Goal: Navigation & Orientation: Understand site structure

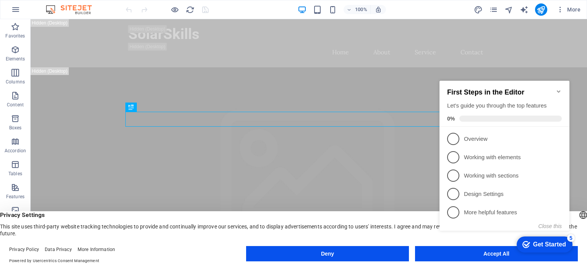
click at [558, 88] on icon "Minimize checklist" at bounding box center [558, 91] width 6 height 6
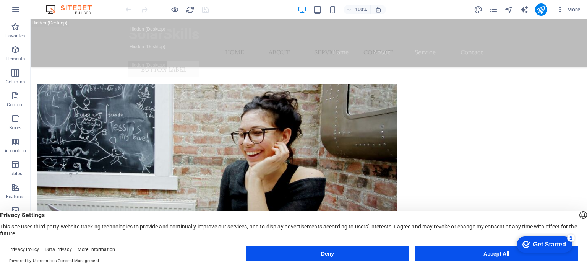
scroll to position [5840, 0]
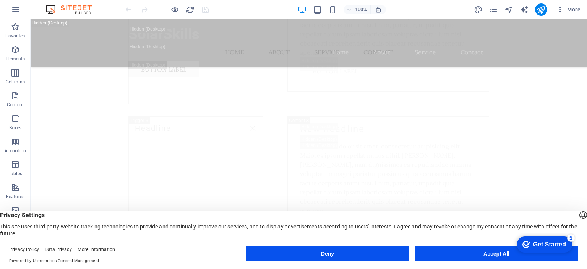
drag, startPoint x: 584, startPoint y: 44, endPoint x: 520, endPoint y: 242, distance: 207.9
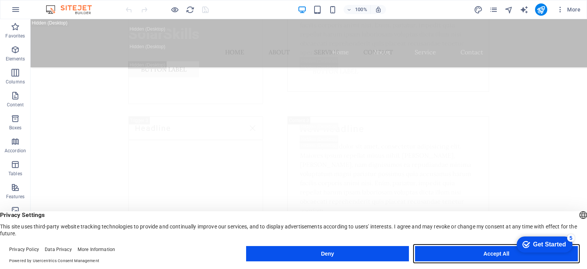
scroll to position [6924, 0]
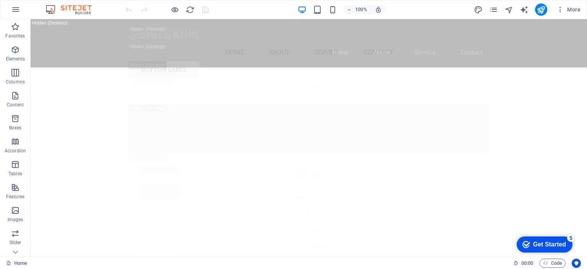
scroll to position [7154, 0]
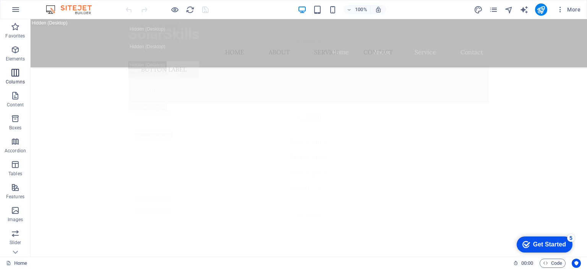
click at [18, 74] on icon "button" at bounding box center [15, 72] width 9 height 9
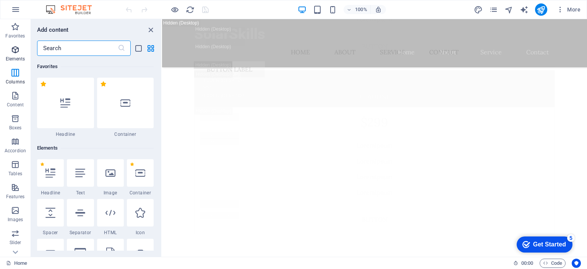
scroll to position [378, 0]
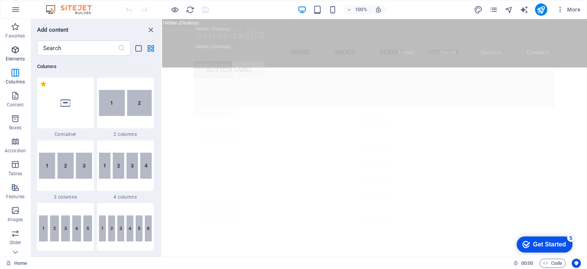
click at [14, 50] on icon "button" at bounding box center [15, 49] width 9 height 9
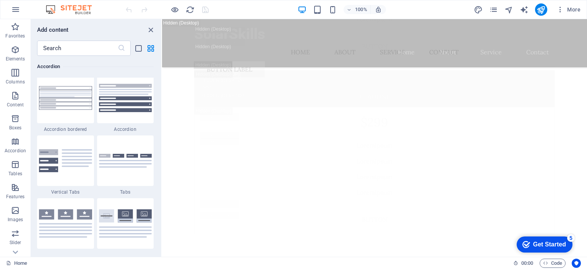
scroll to position [0, 0]
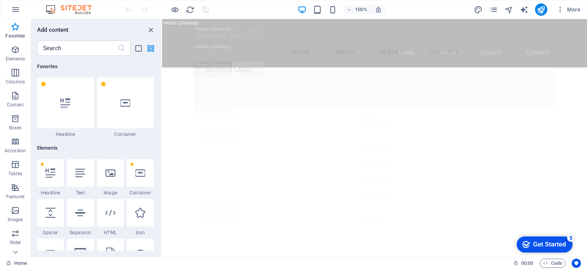
drag, startPoint x: 160, startPoint y: 62, endPoint x: 3, endPoint y: 15, distance: 164.0
click at [13, 57] on p "Elements" at bounding box center [15, 59] width 19 height 6
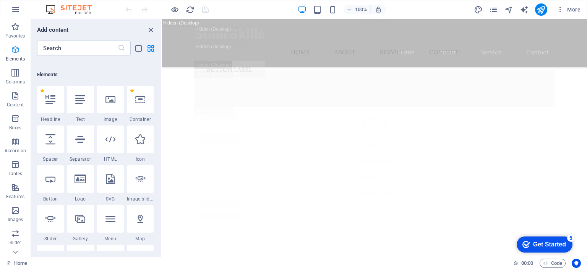
scroll to position [81, 0]
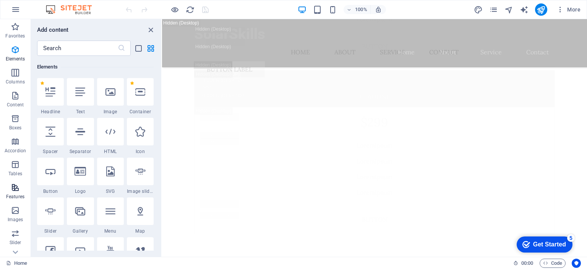
click at [7, 197] on p "Features" at bounding box center [15, 196] width 18 height 6
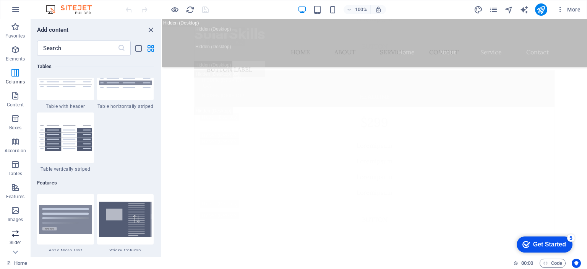
scroll to position [2977, 0]
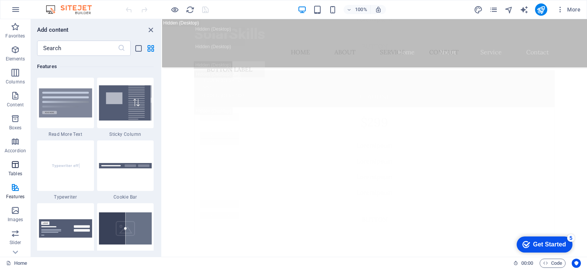
click at [15, 168] on icon "button" at bounding box center [15, 164] width 9 height 9
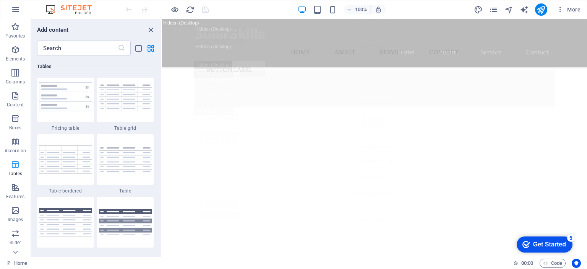
scroll to position [2646, 0]
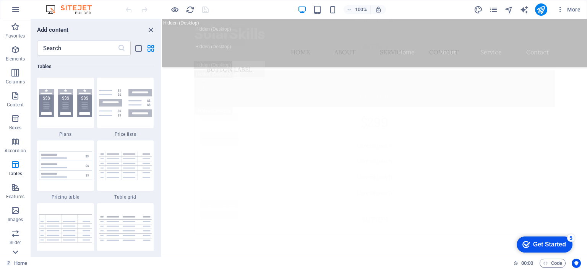
click at [16, 252] on icon at bounding box center [15, 251] width 5 height 3
click at [14, 62] on icon "button" at bounding box center [15, 57] width 9 height 9
click at [12, 82] on icon "button" at bounding box center [15, 80] width 9 height 9
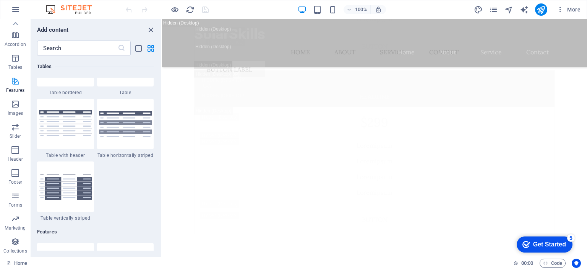
scroll to position [2977, 0]
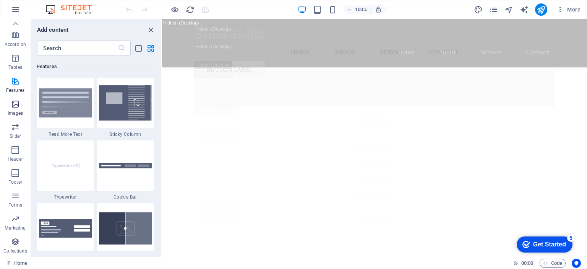
click at [17, 107] on icon "button" at bounding box center [15, 103] width 9 height 9
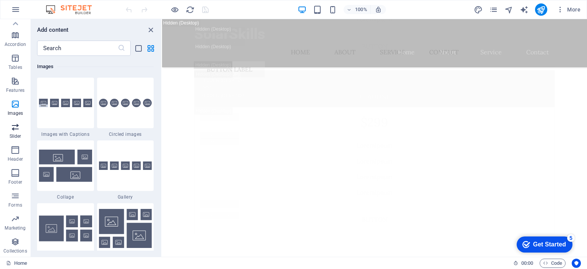
click at [17, 130] on icon "button" at bounding box center [15, 126] width 9 height 9
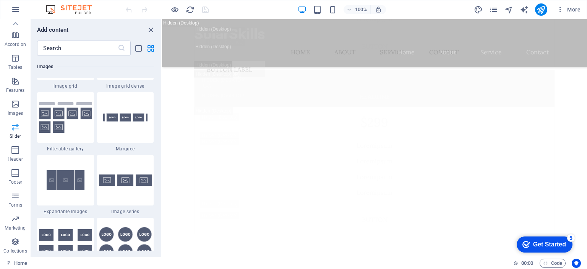
scroll to position [4330, 0]
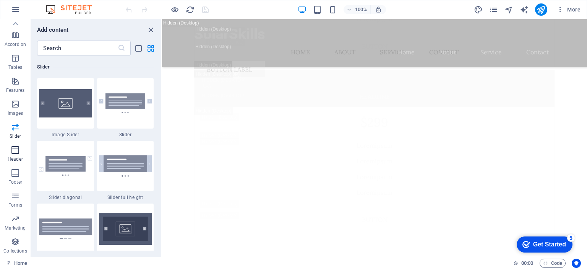
click at [15, 158] on p "Header" at bounding box center [15, 159] width 15 height 6
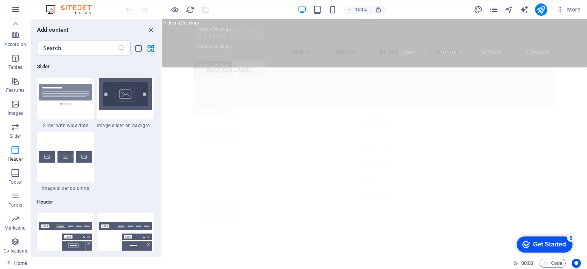
scroll to position [4599, 0]
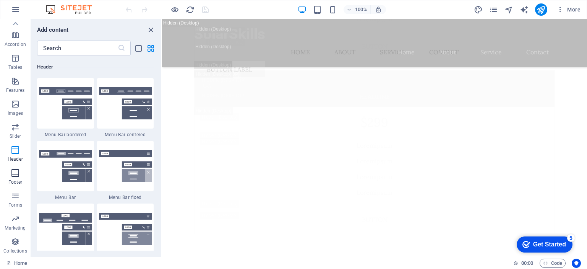
click at [14, 176] on icon "button" at bounding box center [15, 172] width 9 height 9
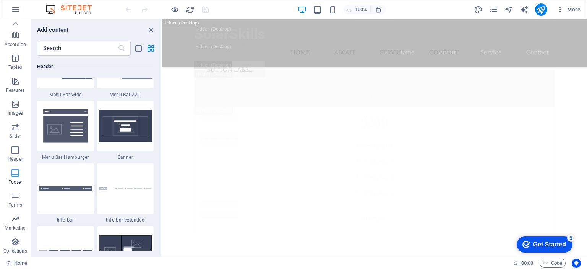
scroll to position [5057, 0]
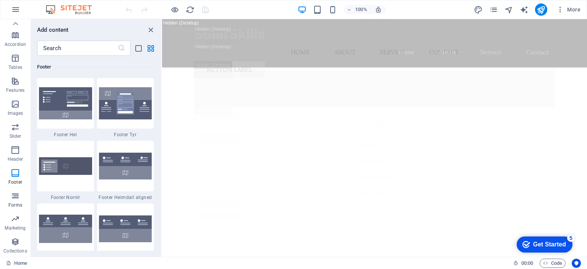
click at [18, 196] on icon "button" at bounding box center [15, 195] width 9 height 9
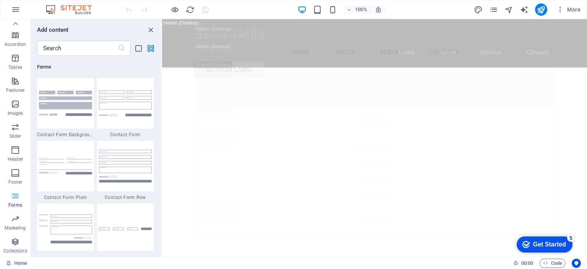
scroll to position [5577, 0]
click at [17, 217] on icon "button" at bounding box center [15, 218] width 9 height 9
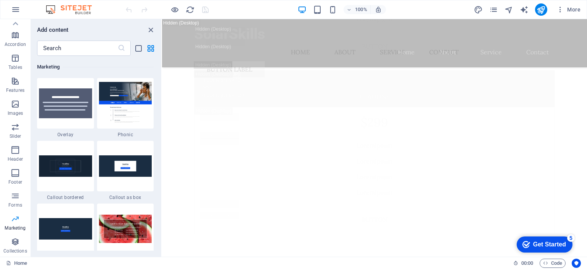
scroll to position [6222, 0]
click at [17, 239] on icon "button" at bounding box center [15, 241] width 9 height 9
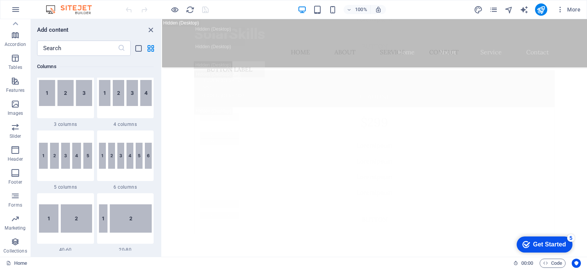
scroll to position [0, 0]
